Goal: Communication & Community: Answer question/provide support

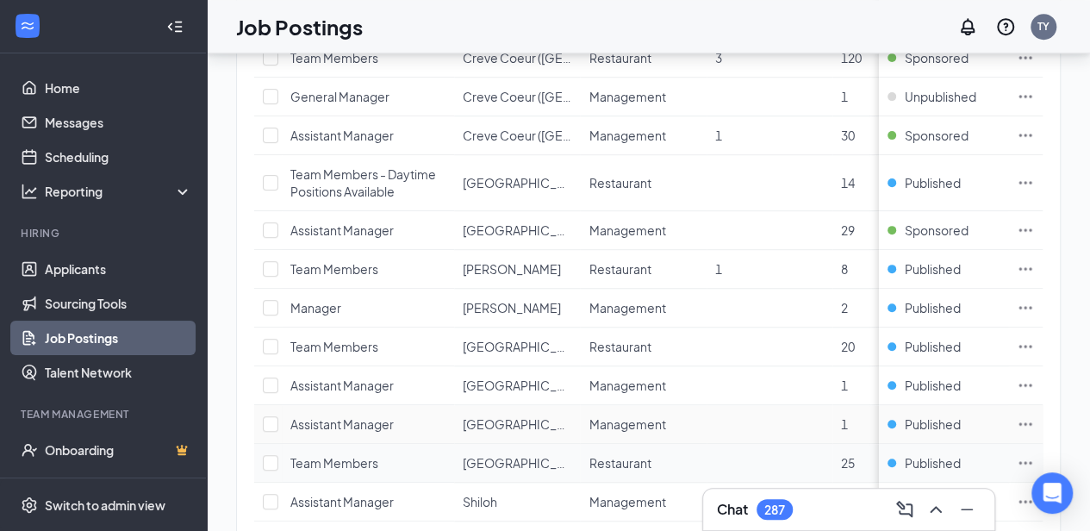
scroll to position [662, 0]
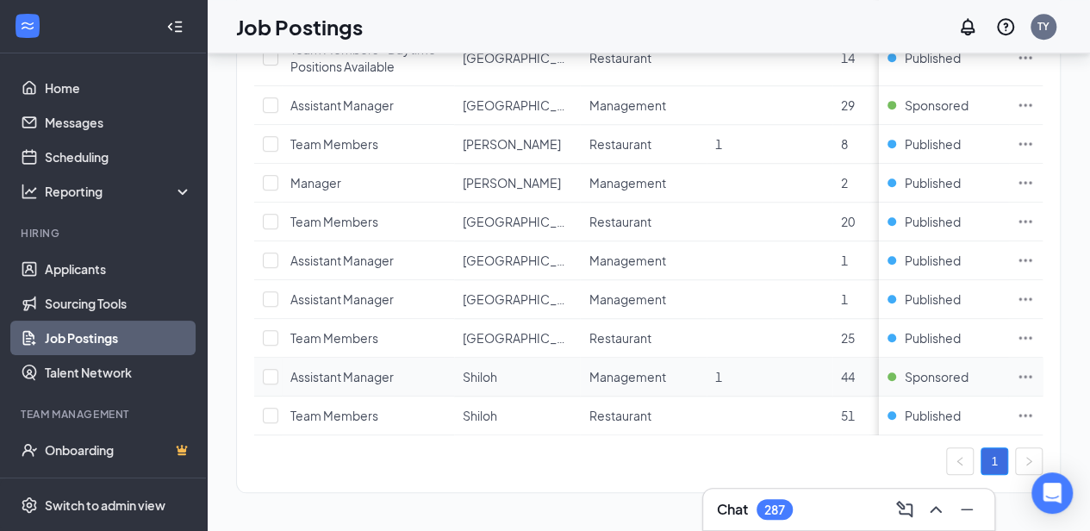
click at [1042, 362] on td at bounding box center [1025, 377] width 34 height 39
click at [1034, 368] on icon "Ellipses" at bounding box center [1025, 376] width 17 height 17
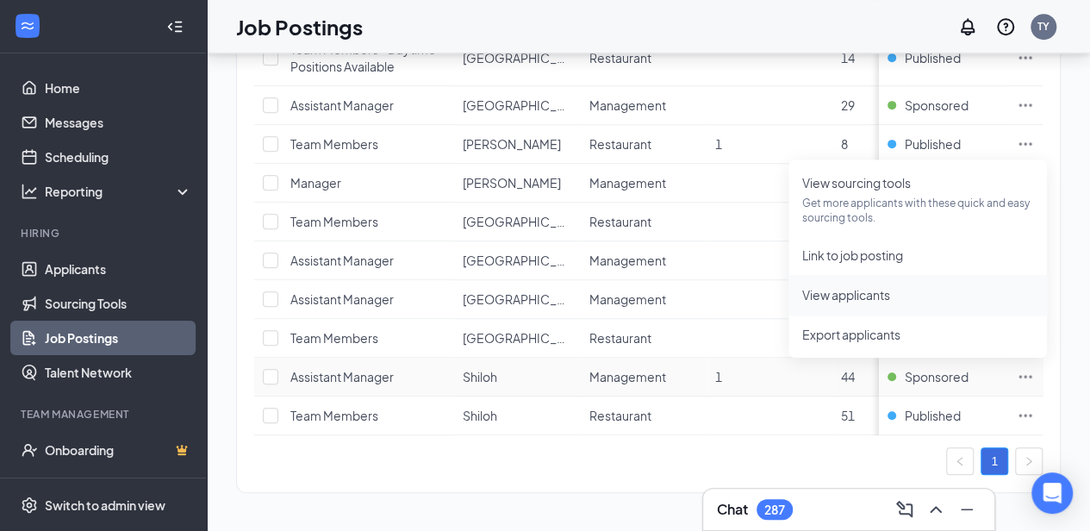
click at [930, 289] on span "View applicants" at bounding box center [917, 294] width 231 height 19
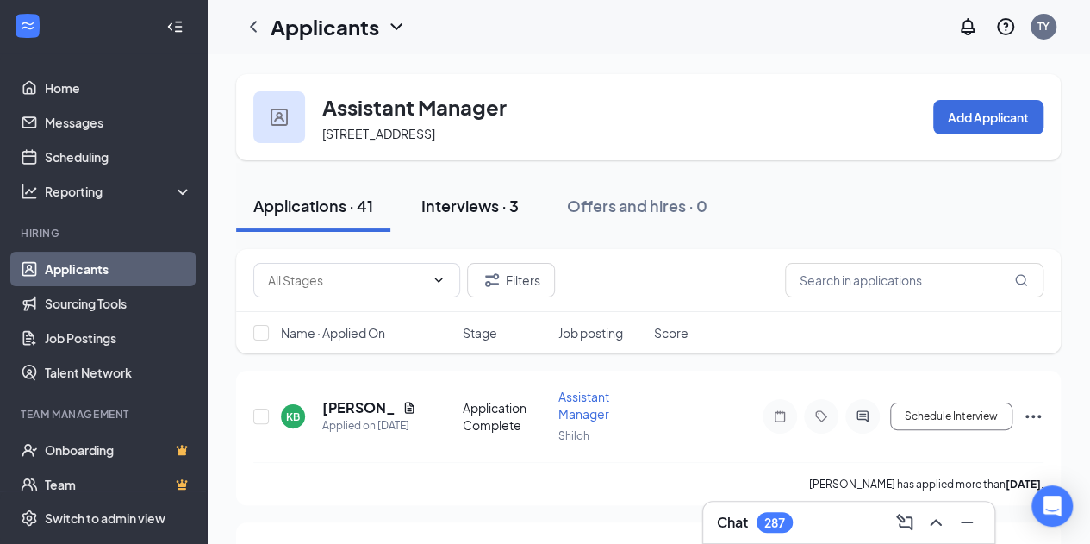
click at [451, 203] on div "Interviews · 3" at bounding box center [469, 206] width 97 height 22
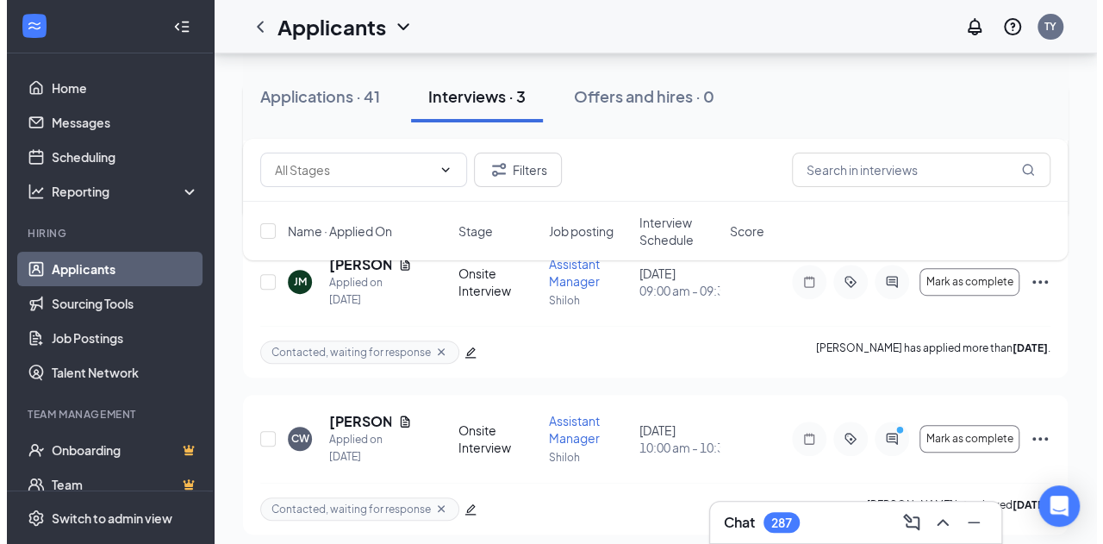
scroll to position [314, 0]
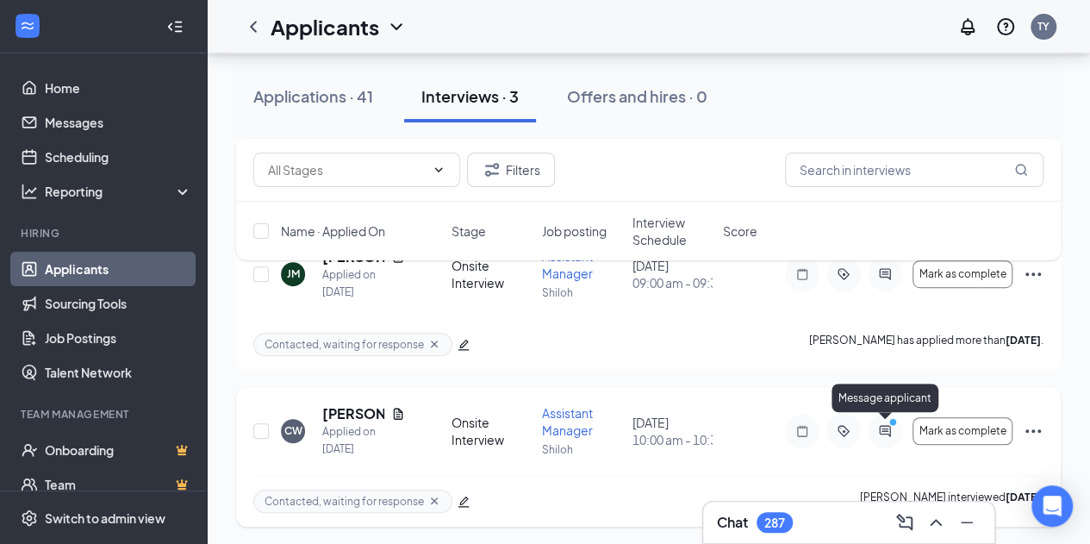
click at [879, 426] on icon "ActiveChat" at bounding box center [884, 430] width 11 height 11
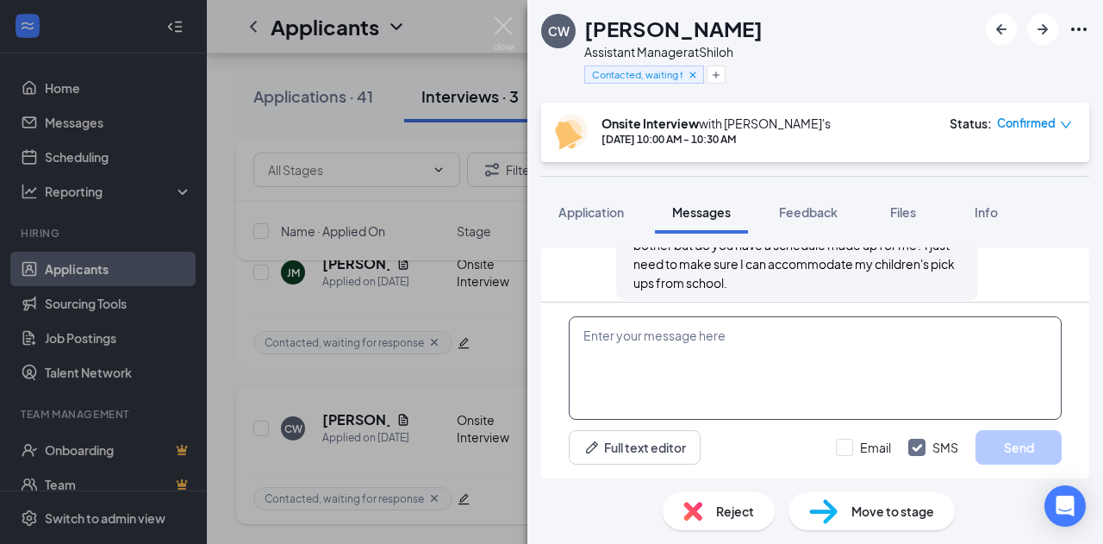
scroll to position [1310, 0]
click at [678, 358] on textarea at bounding box center [815, 367] width 493 height 103
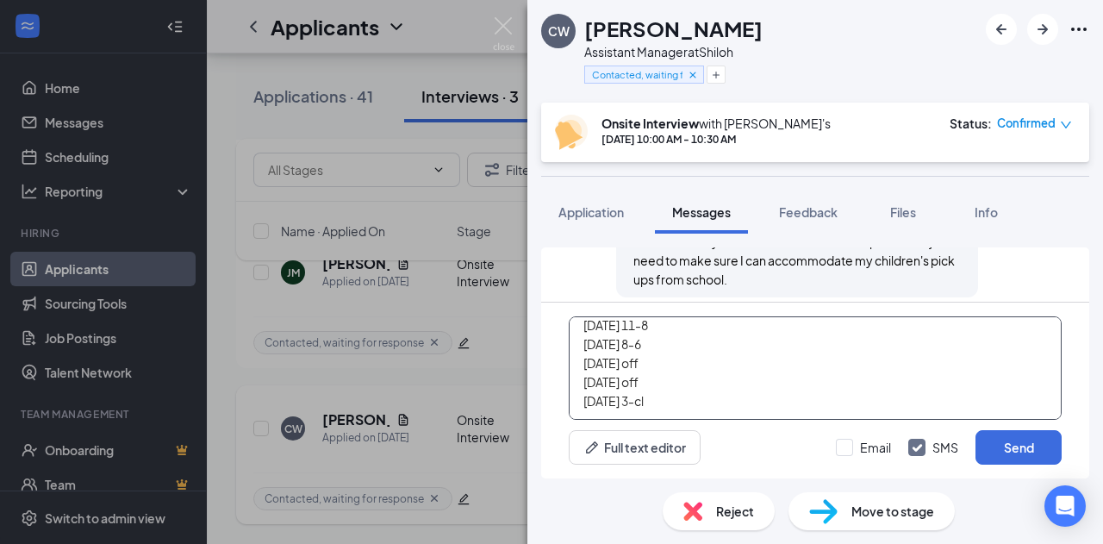
scroll to position [56, 0]
type textarea "For this week Thursday 10-7 Friday 11-8 Saturday 8-6 Sunday off Monday off Tues…"
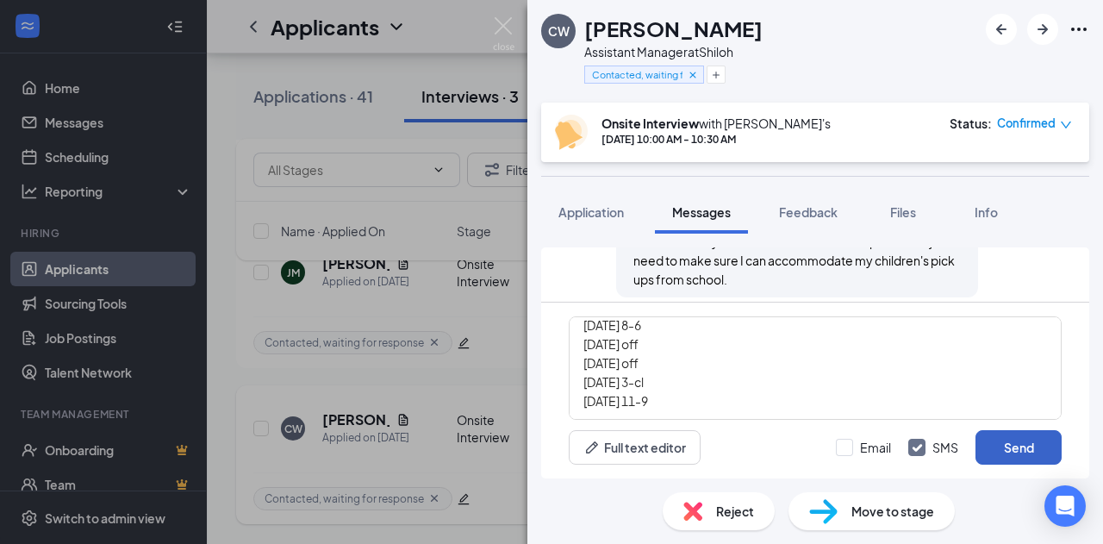
click at [1016, 445] on button "Send" at bounding box center [1018, 447] width 86 height 34
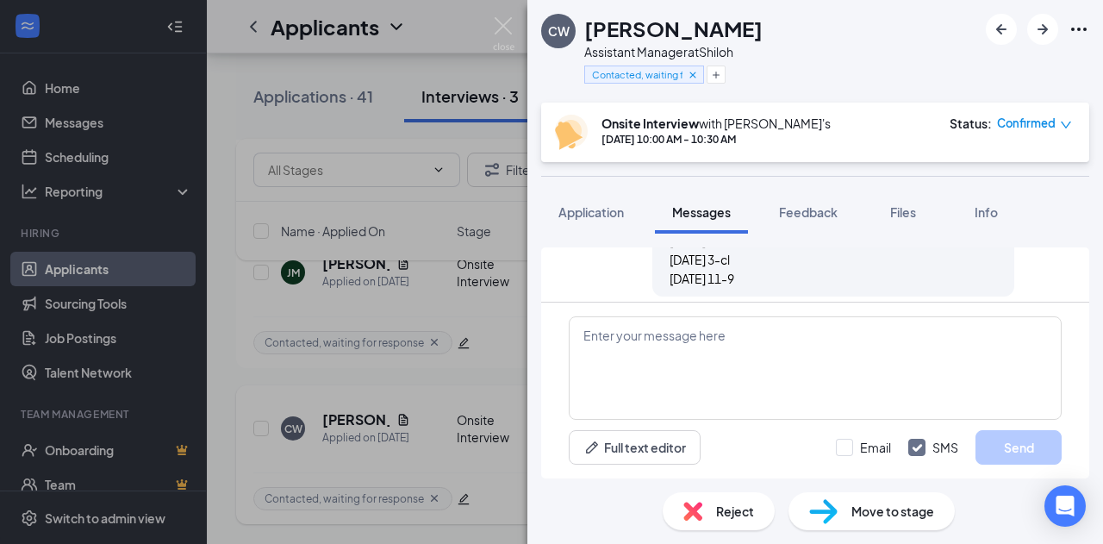
scroll to position [1535, 0]
click at [547, 324] on div "Full text editor Email SMS Send" at bounding box center [815, 390] width 548 height 176
